Goal: Information Seeking & Learning: Learn about a topic

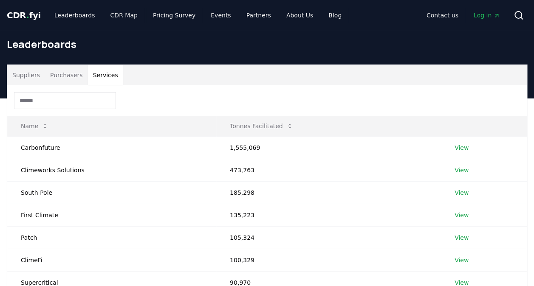
click at [105, 75] on button "Services" at bounding box center [105, 75] width 35 height 20
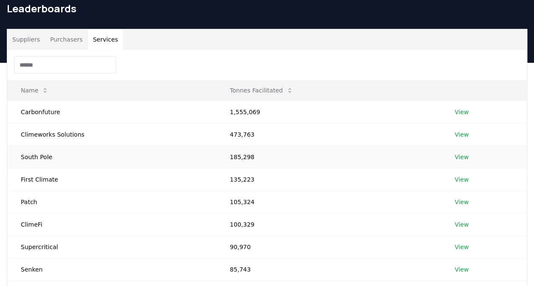
scroll to position [41, 0]
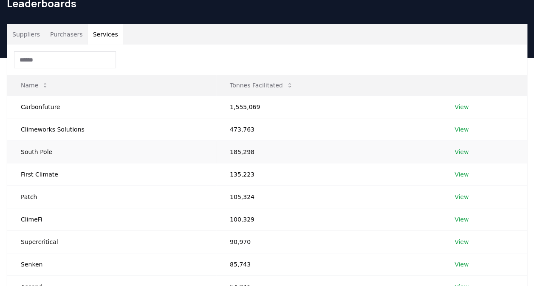
click at [462, 151] on link "View" at bounding box center [462, 152] width 14 height 9
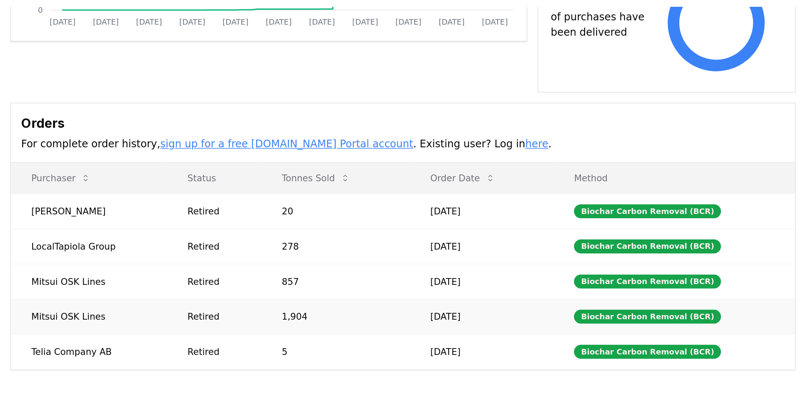
scroll to position [219, 0]
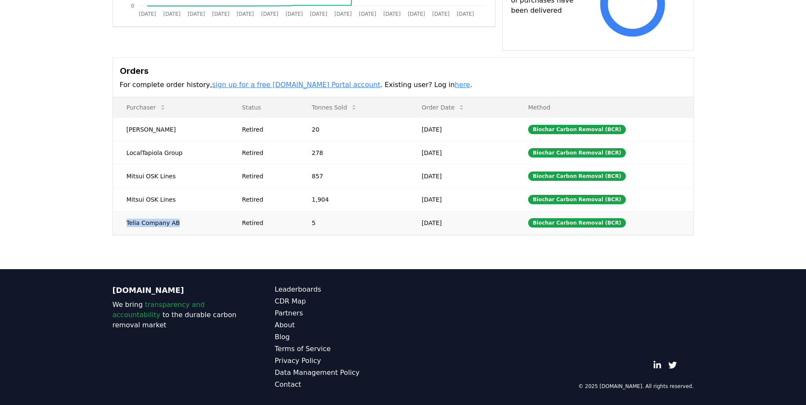
drag, startPoint x: 127, startPoint y: 222, endPoint x: 174, endPoint y: 217, distance: 47.5
click at [174, 217] on td "Telia Company AB" at bounding box center [171, 222] width 116 height 23
copy td "Telia Company AB"
click at [213, 228] on td "Telia Company AB" at bounding box center [171, 222] width 116 height 23
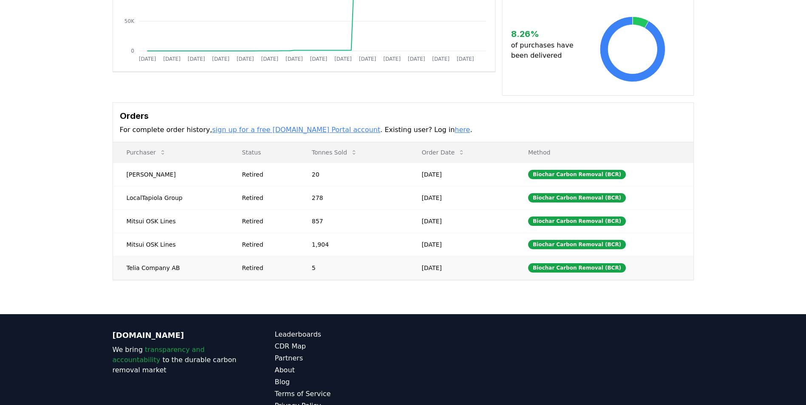
scroll to position [134, 0]
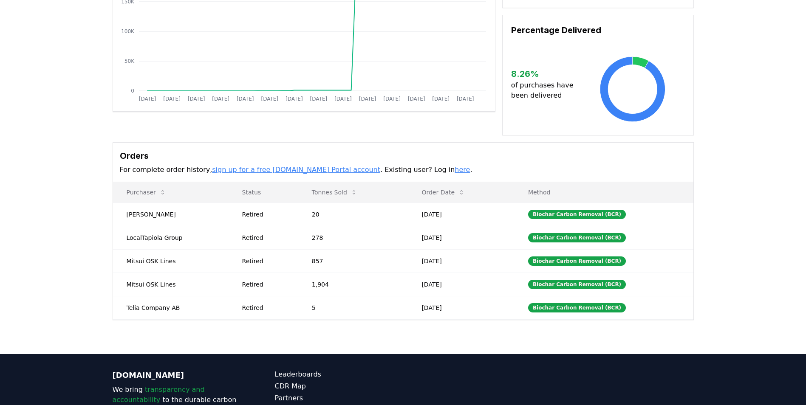
click at [240, 167] on link "sign up for a free CDR.fyi Portal account" at bounding box center [296, 170] width 168 height 8
drag, startPoint x: 128, startPoint y: 283, endPoint x: 173, endPoint y: 286, distance: 44.3
click at [173, 286] on td "Mitsui OSK Lines" at bounding box center [171, 284] width 116 height 23
copy td "Mitsui OSK Lines"
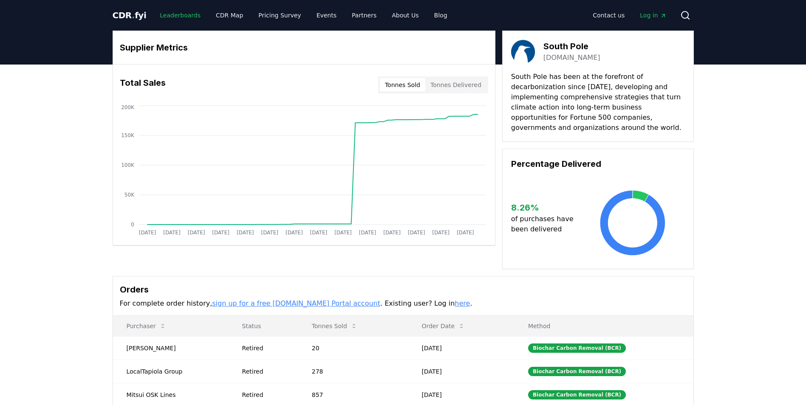
click at [172, 11] on link "Leaderboards" at bounding box center [180, 15] width 54 height 15
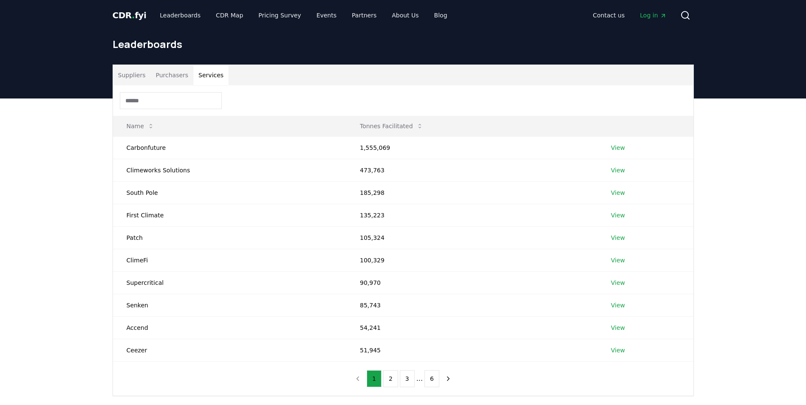
click at [207, 74] on button "Services" at bounding box center [210, 75] width 35 height 20
click at [130, 82] on button "Suppliers" at bounding box center [132, 75] width 38 height 20
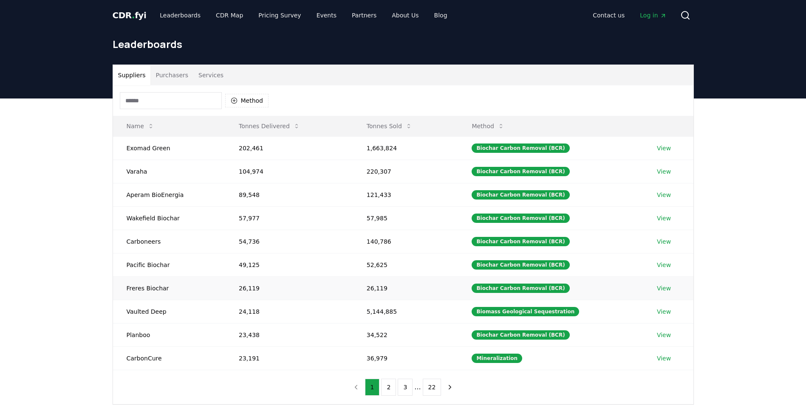
scroll to position [85, 0]
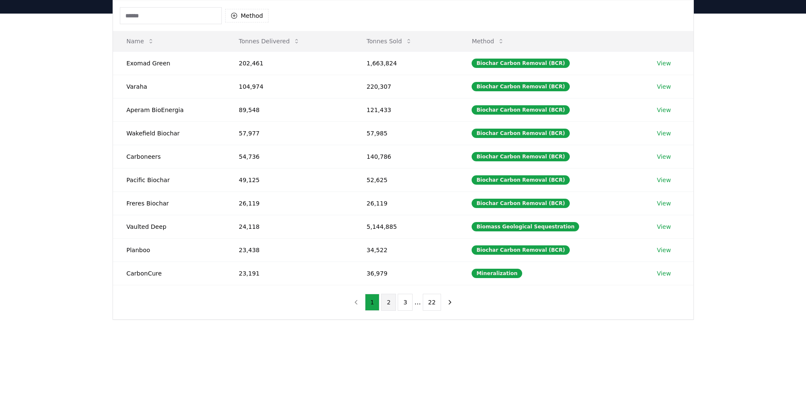
click at [393, 286] on button "2" at bounding box center [388, 302] width 15 height 17
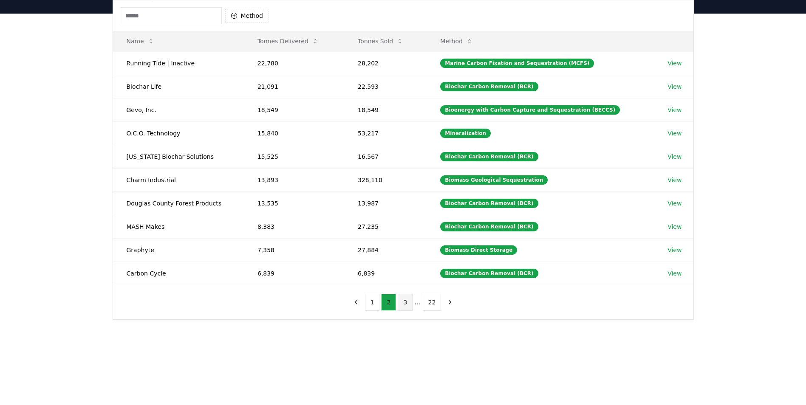
click at [404, 286] on button "3" at bounding box center [405, 302] width 15 height 17
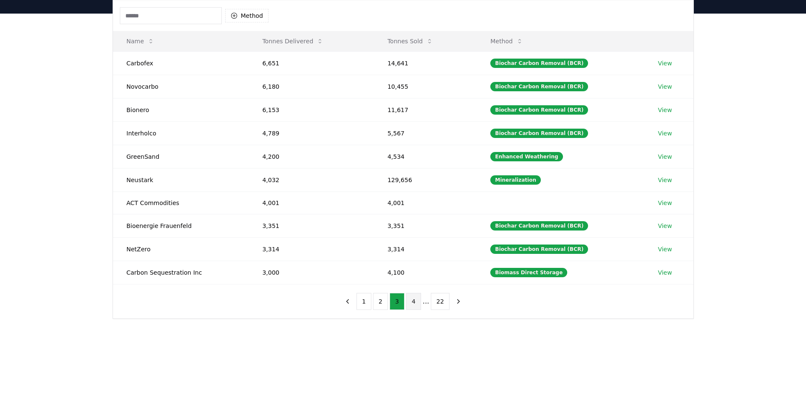
click at [412, 286] on button "4" at bounding box center [413, 301] width 15 height 17
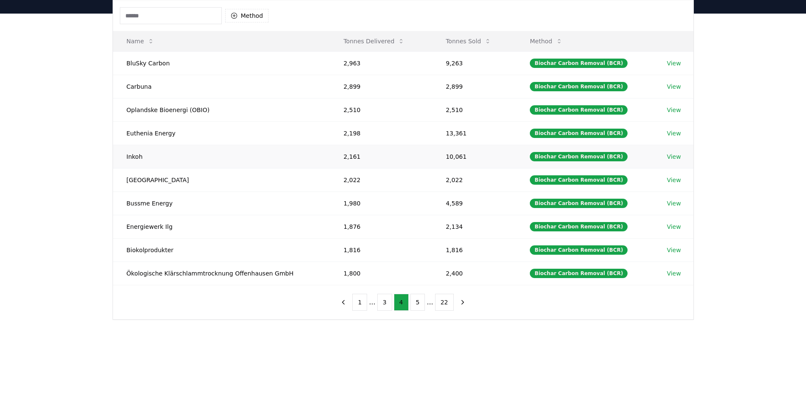
scroll to position [0, 0]
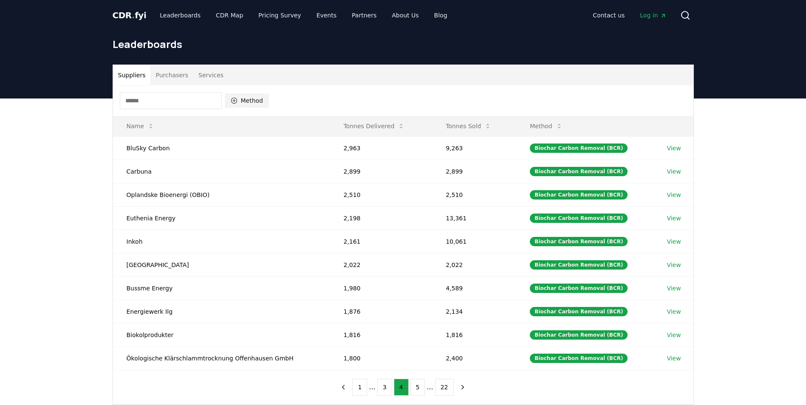
click at [256, 101] on button "Method" at bounding box center [247, 101] width 44 height 14
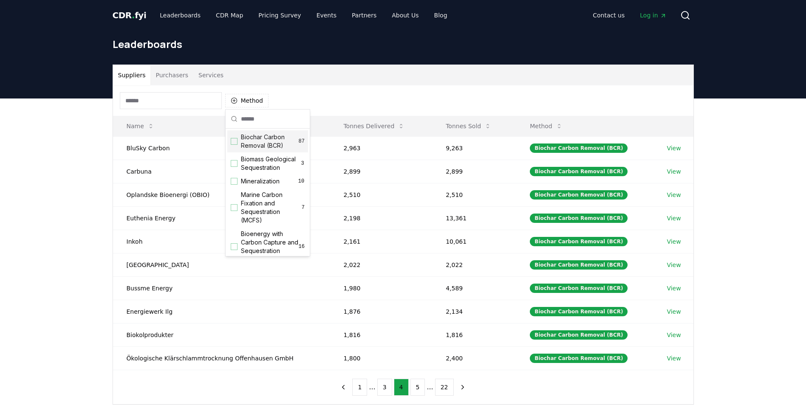
click at [262, 140] on span "Biochar Carbon Removal (BCR)" at bounding box center [270, 141] width 58 height 17
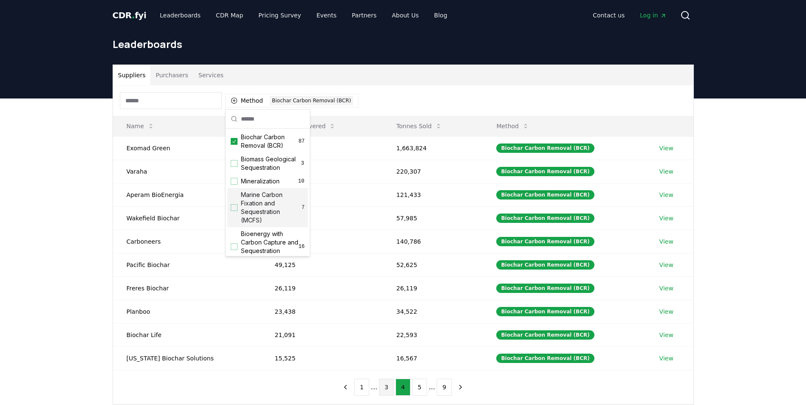
click at [391, 286] on button "3" at bounding box center [386, 387] width 15 height 17
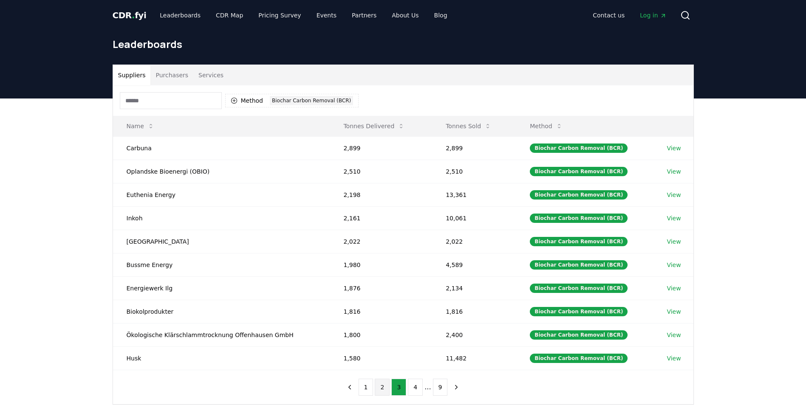
click at [385, 286] on button "2" at bounding box center [382, 387] width 15 height 17
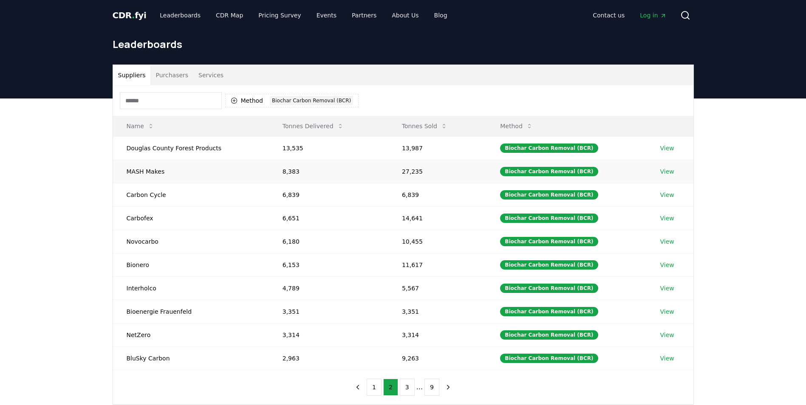
click at [534, 171] on link "View" at bounding box center [667, 171] width 14 height 9
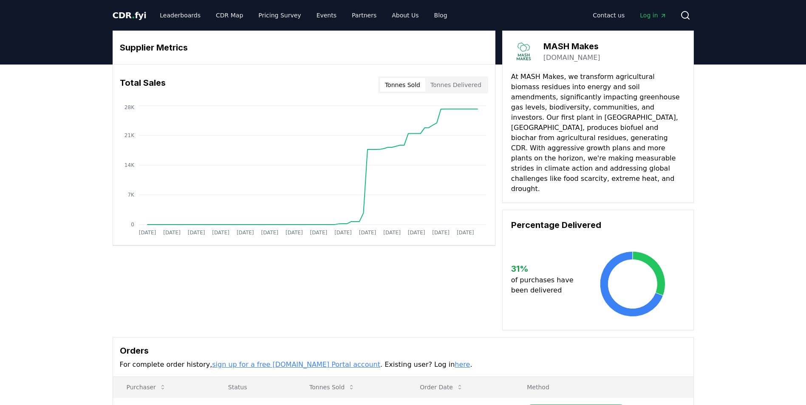
click at [571, 43] on h3 "MASH Makes" at bounding box center [572, 46] width 57 height 13
click at [528, 57] on img at bounding box center [523, 52] width 24 height 24
